Goal: Use online tool/utility

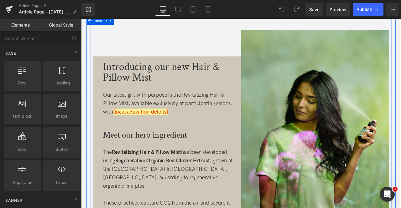
scroll to position [242, 0]
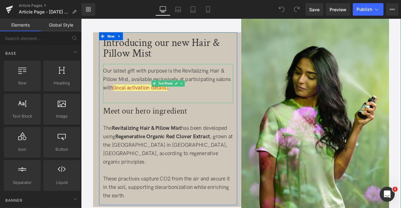
click at [207, 101] on div "Our latest gift with purpose is the Revitalizing Hair & Pillow Mist, available …" at bounding box center [184, 90] width 154 height 30
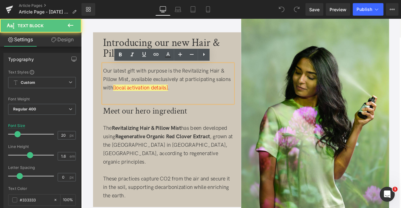
click at [198, 103] on div "Our latest gift with purpose is the Revitalizing Hair & Pillow Mist, available …" at bounding box center [184, 90] width 154 height 30
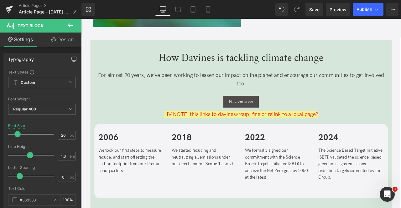
scroll to position [930, 0]
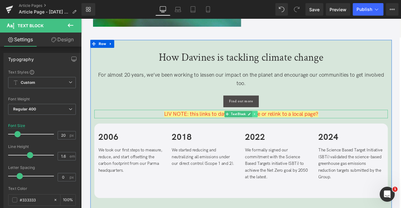
click at [288, 131] on link at bounding box center [287, 132] width 7 height 8
click at [288, 130] on icon at bounding box center [289, 132] width 3 height 4
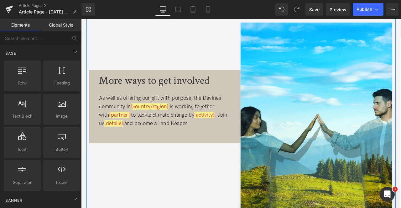
scroll to position [1337, 0]
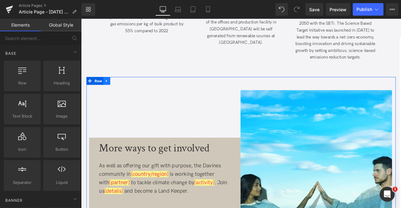
click at [111, 93] on icon at bounding box center [111, 92] width 4 height 5
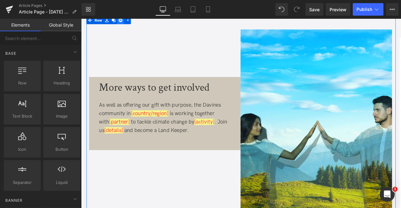
scroll to position [1347, 0]
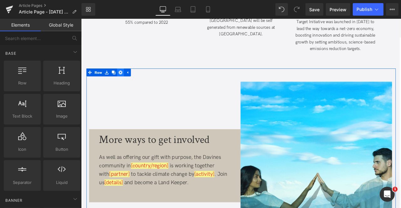
click at [127, 82] on icon at bounding box center [128, 82] width 4 height 4
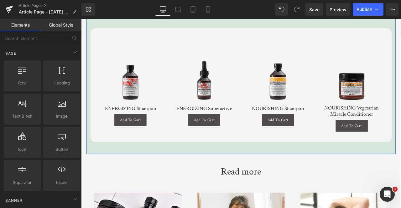
scroll to position [1473, 0]
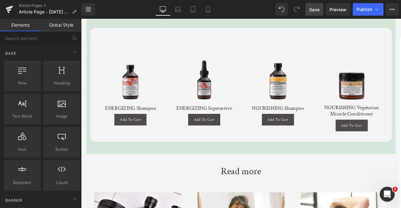
click at [314, 13] on link "Save" at bounding box center [314, 9] width 18 height 13
click at [328, 18] on div "Library Desktop Desktop Laptop Tablet Mobile Save Preview Publish Scheduled Vie…" at bounding box center [240, 9] width 319 height 19
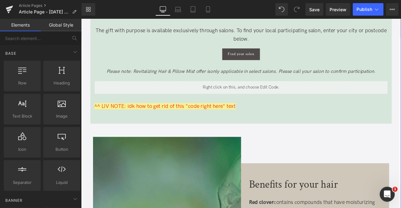
scroll to position [536, 0]
